Goal: Information Seeking & Learning: Compare options

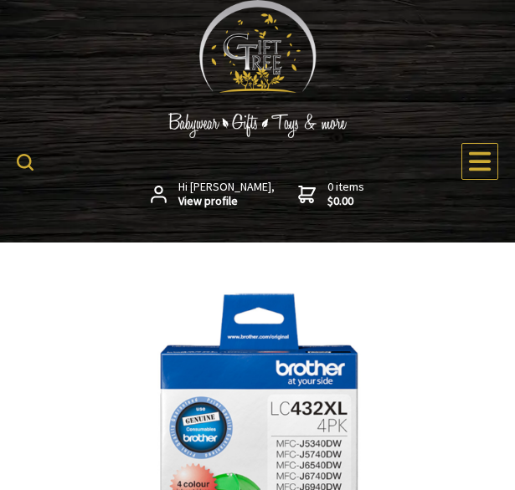
scroll to position [586, 0]
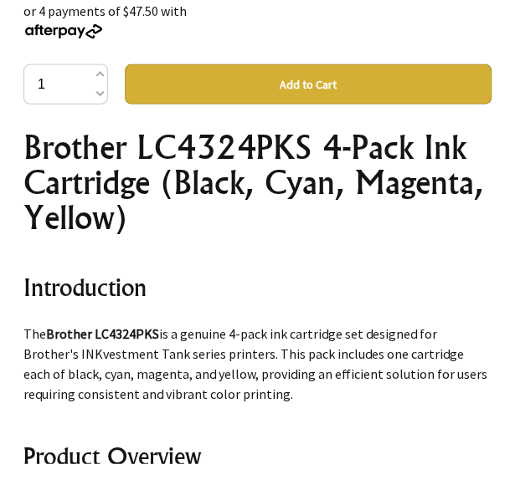
scroll to position [669, 0]
